Goal: Find specific page/section: Find specific page/section

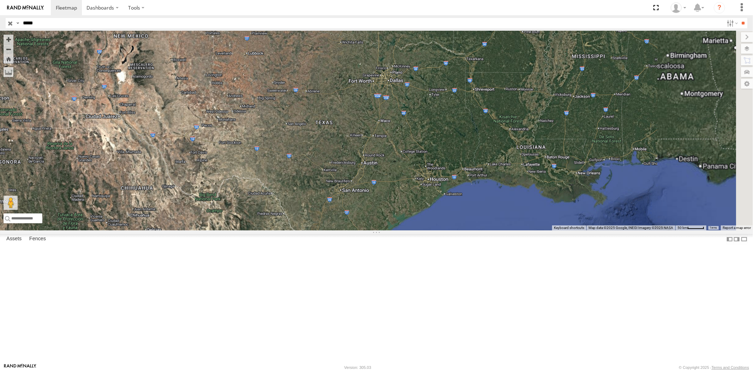
drag, startPoint x: 713, startPoint y: 221, endPoint x: 605, endPoint y: 206, distance: 109.7
click at [621, 195] on div "23469 4G" at bounding box center [376, 130] width 753 height 199
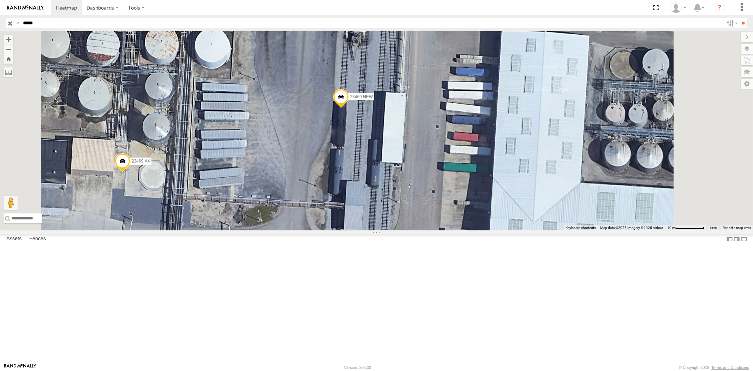
drag, startPoint x: 322, startPoint y: 186, endPoint x: 337, endPoint y: 187, distance: 14.9
click at [337, 187] on div "23469 4G 23469 NEW 23469 XX" at bounding box center [376, 130] width 753 height 199
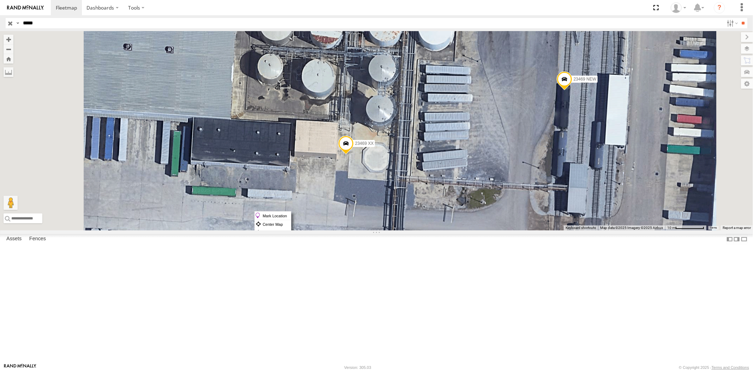
drag, startPoint x: 431, startPoint y: 211, endPoint x: 444, endPoint y: 215, distance: 13.7
click at [291, 215] on label "Mark Location" at bounding box center [273, 216] width 36 height 8
click at [351, 145] on span at bounding box center [343, 135] width 16 height 19
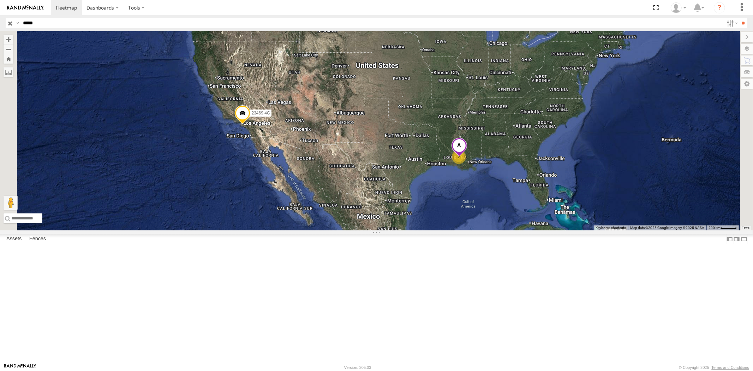
click at [10, 22] on input "button" at bounding box center [10, 23] width 9 height 10
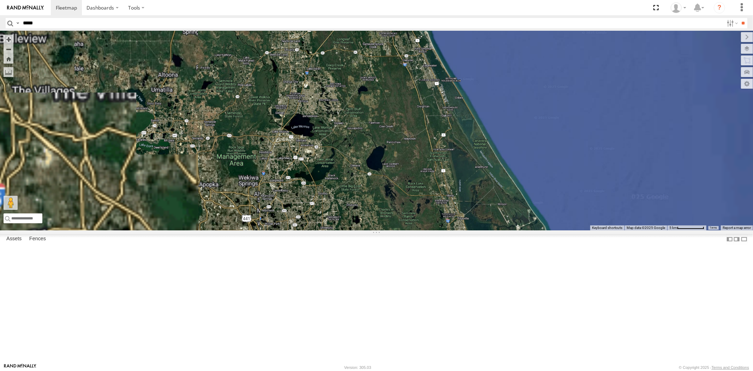
drag, startPoint x: 511, startPoint y: 262, endPoint x: 427, endPoint y: 211, distance: 98.8
click at [428, 213] on div "23460 23480 23207xx" at bounding box center [376, 130] width 753 height 199
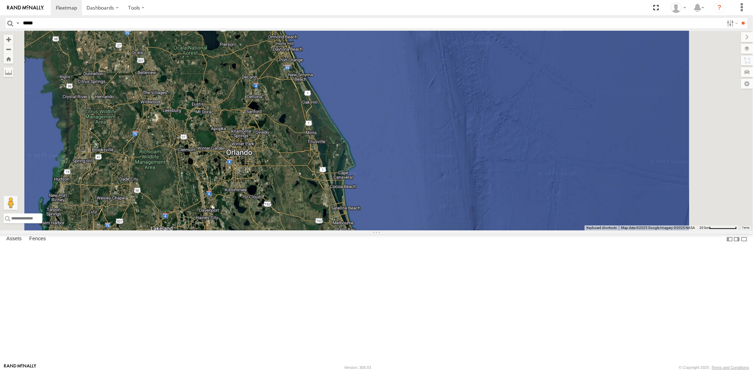
click at [396, 197] on div "23460 23480 23207xx" at bounding box center [376, 130] width 753 height 199
